Goal: Task Accomplishment & Management: Manage account settings

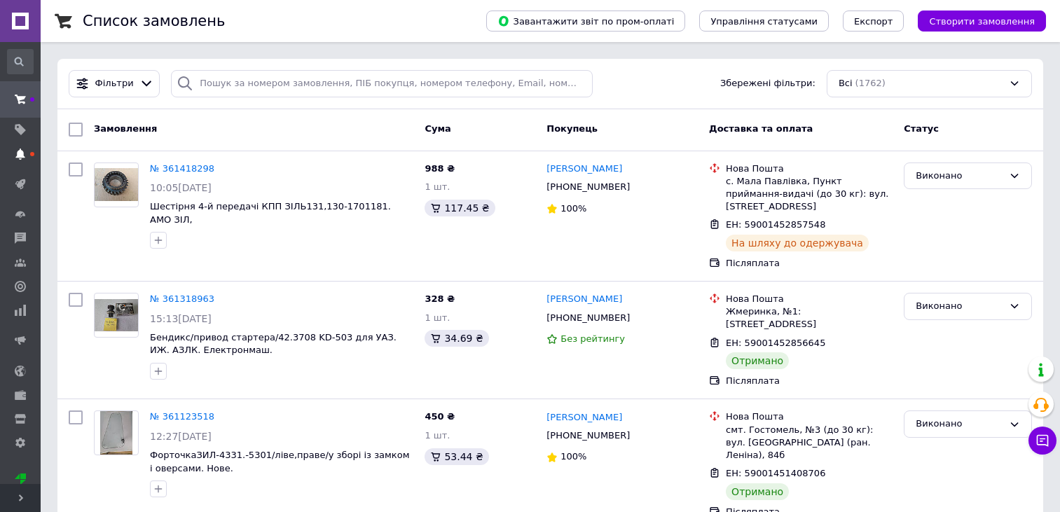
click at [25, 152] on icon at bounding box center [20, 153] width 11 height 11
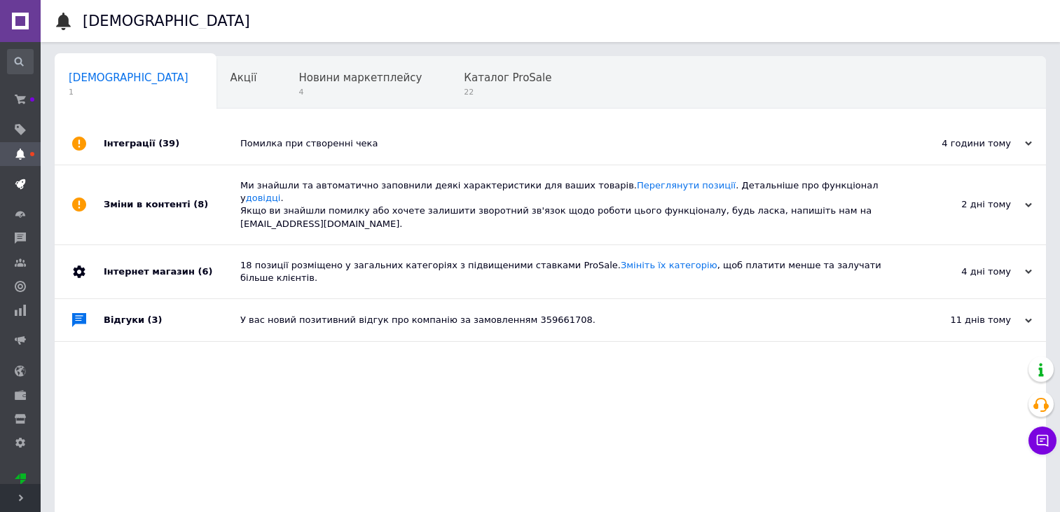
click at [20, 179] on icon at bounding box center [20, 184] width 11 height 11
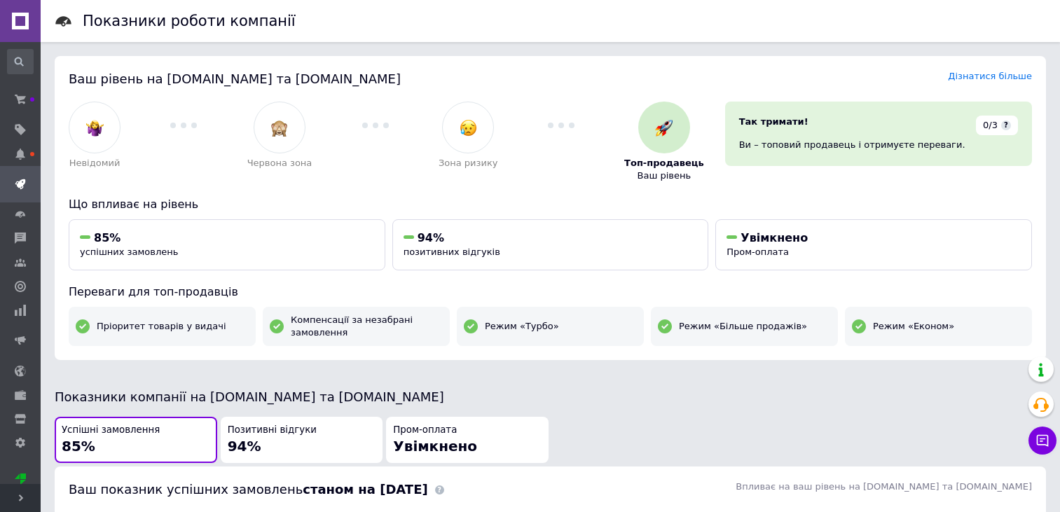
click at [296, 424] on span "Позитивні відгуки" at bounding box center [272, 430] width 89 height 13
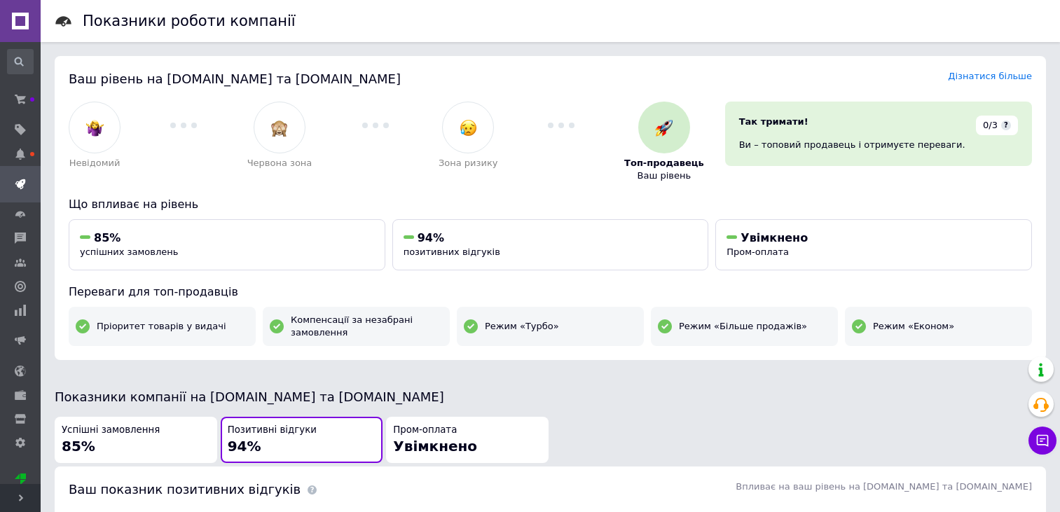
click at [296, 424] on span "Позитивні відгуки" at bounding box center [272, 430] width 89 height 13
click at [295, 434] on span "Позитивні відгуки" at bounding box center [272, 430] width 89 height 13
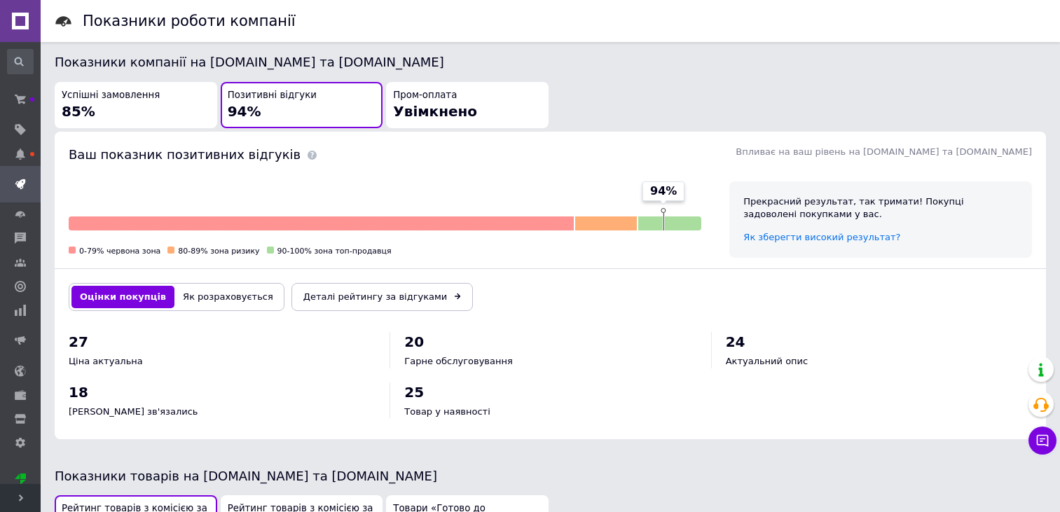
scroll to position [336, 0]
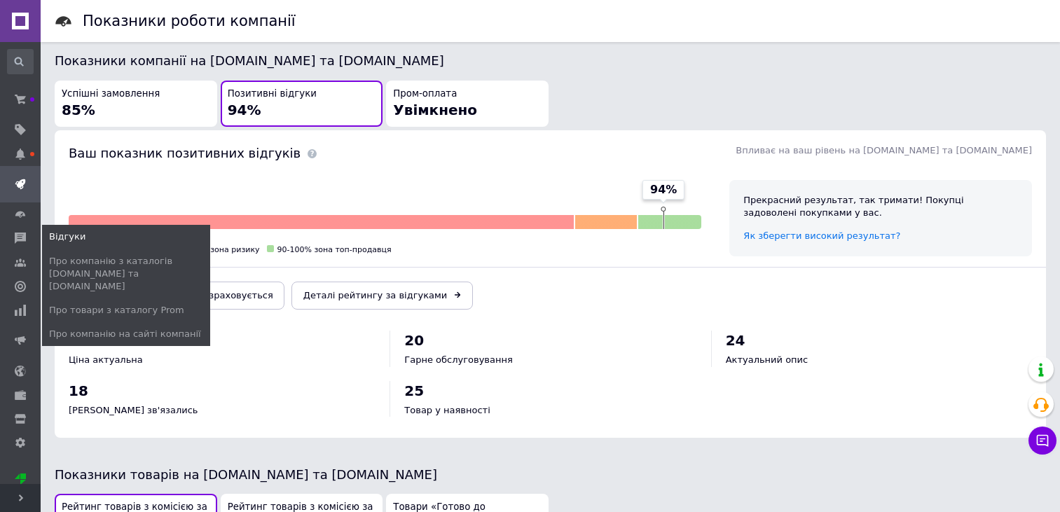
click at [87, 230] on span "Відгуки" at bounding box center [126, 236] width 168 height 13
click at [90, 255] on span "Про компанію з каталогів [DOMAIN_NAME] та [DOMAIN_NAME]" at bounding box center [128, 274] width 159 height 39
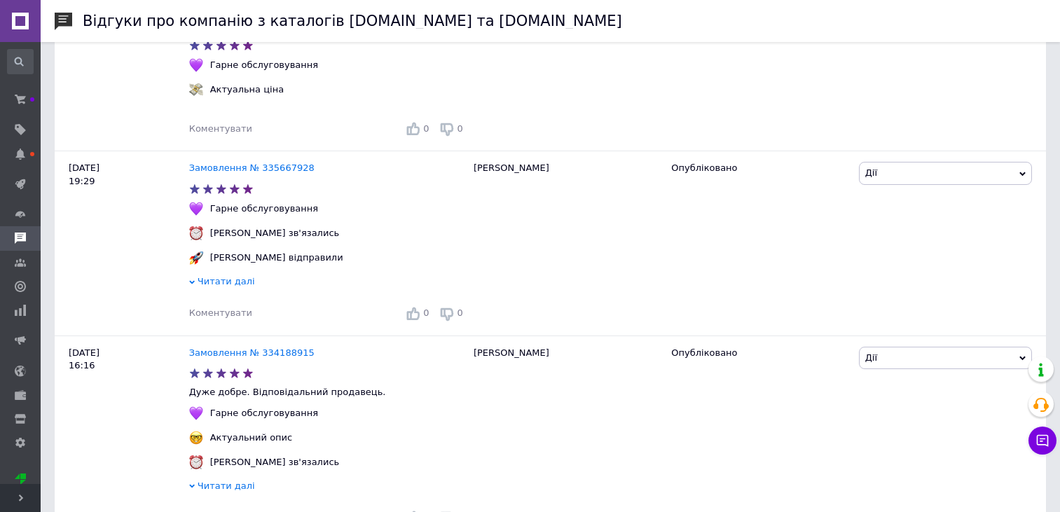
scroll to position [2907, 0]
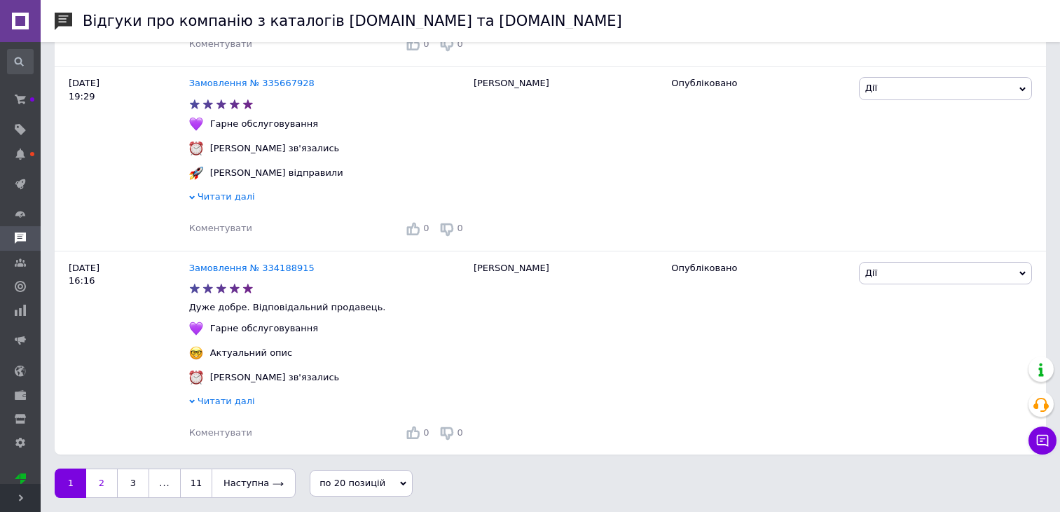
click at [99, 486] on link "2" at bounding box center [101, 483] width 31 height 29
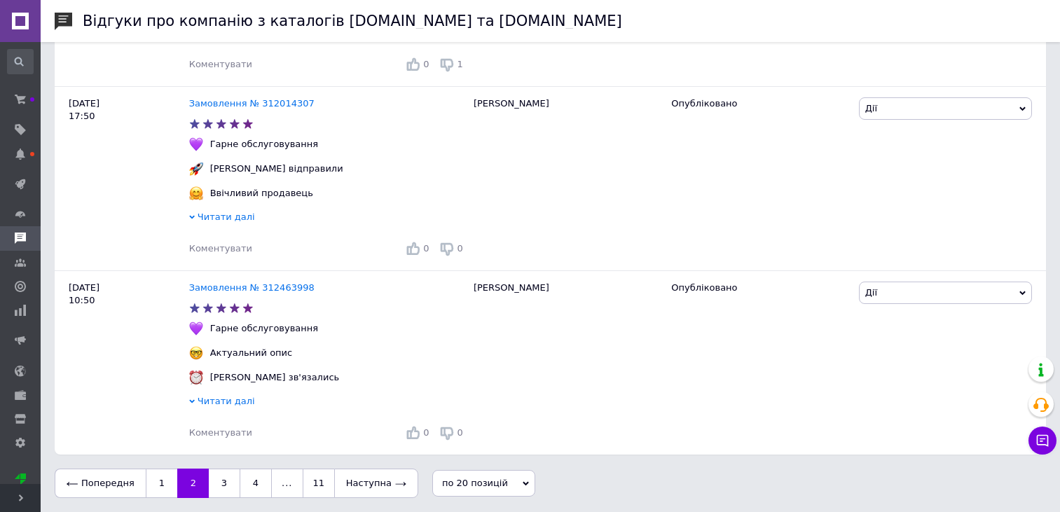
scroll to position [2582, 0]
click at [219, 485] on link "3" at bounding box center [224, 483] width 31 height 29
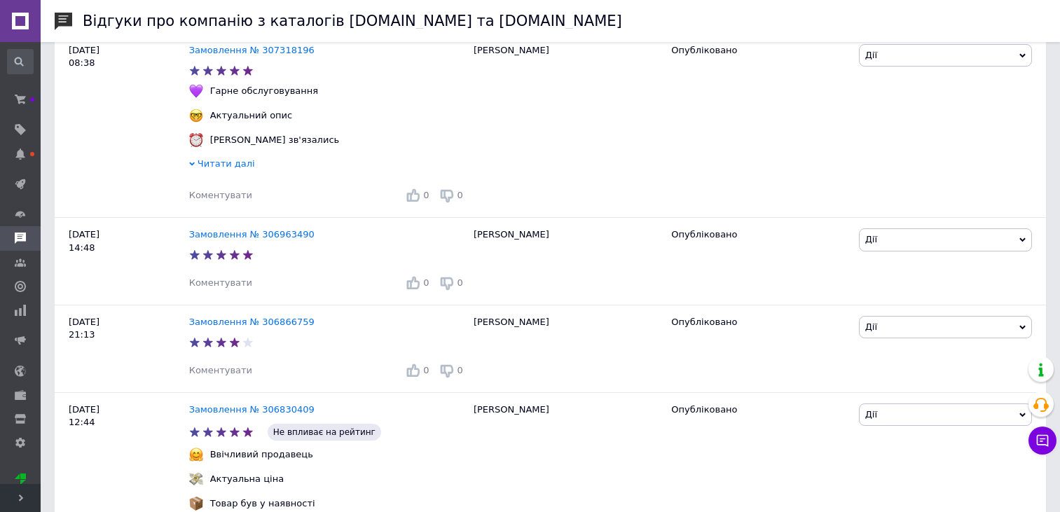
scroll to position [1008, 0]
